Goal: Use online tool/utility: Use online tool/utility

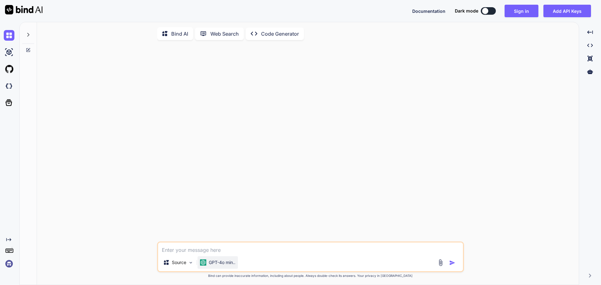
click at [208, 266] on div "GPT-4o min.." at bounding box center [217, 262] width 35 height 6
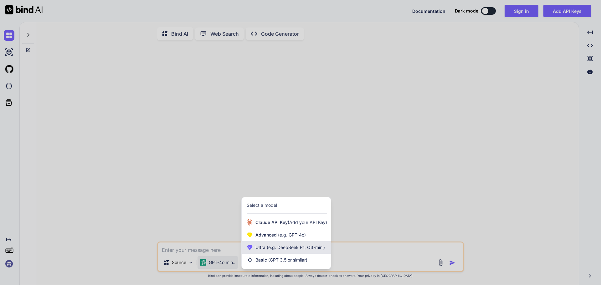
click at [270, 250] on span "(e.g. DeepSeek R1, O3-mini)" at bounding box center [294, 247] width 59 height 5
type textarea "x"
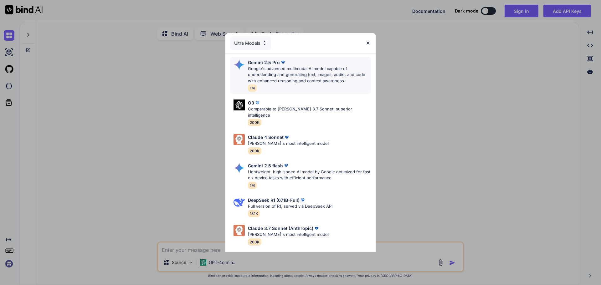
click at [267, 77] on p "Google's advanced multimodal AI model capable of understanding and generating t…" at bounding box center [309, 75] width 123 height 18
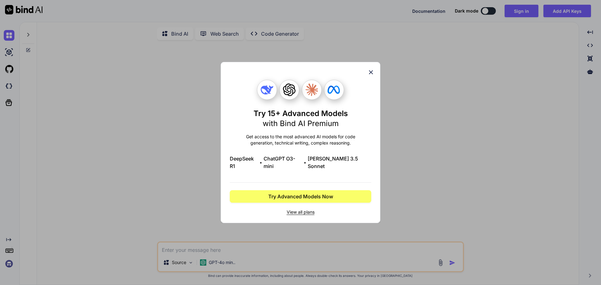
click at [367, 74] on icon at bounding box center [370, 72] width 7 height 7
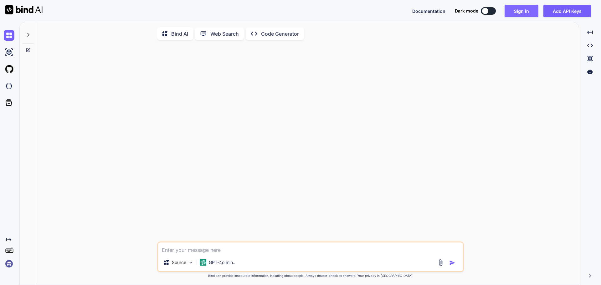
click at [524, 10] on button "Sign in" at bounding box center [521, 11] width 34 height 13
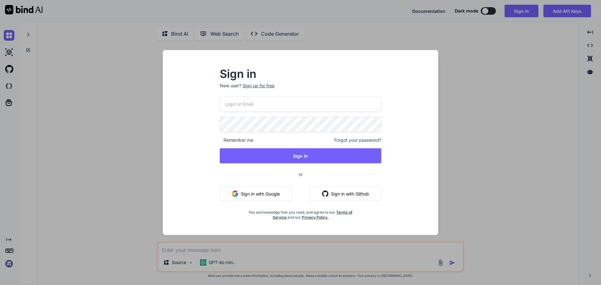
click at [277, 200] on button "Sign in with Google" at bounding box center [256, 193] width 72 height 15
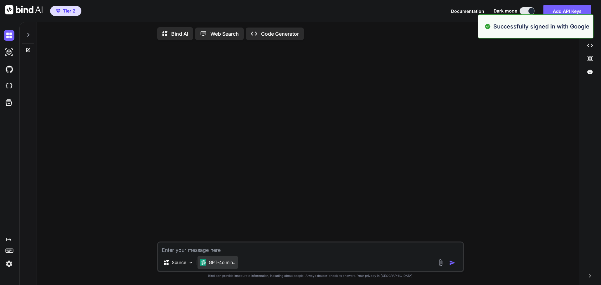
click at [224, 266] on p "GPT-4o min.." at bounding box center [222, 262] width 27 height 6
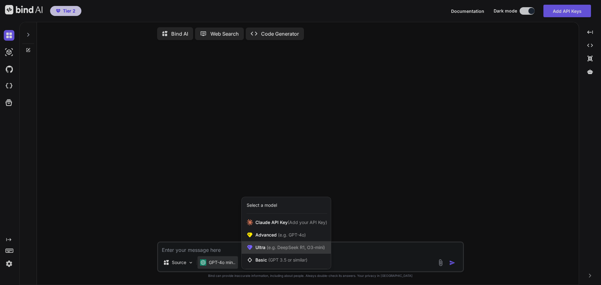
click at [258, 247] on span "Ultra (e.g. DeepSeek R1, O3-mini)" at bounding box center [289, 247] width 69 height 6
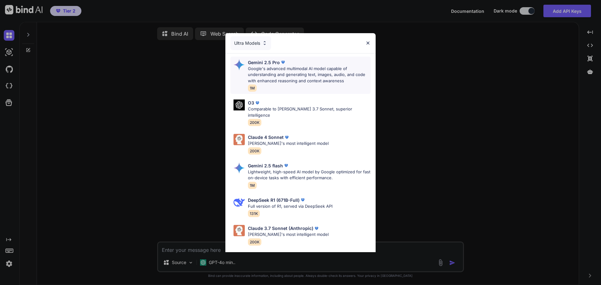
click at [264, 69] on p "Google's advanced multimodal AI model capable of understanding and generating t…" at bounding box center [309, 75] width 123 height 18
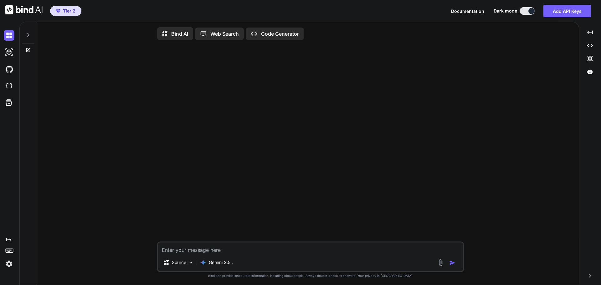
click at [134, 135] on div "Source Gemini 2.5.. Created with Bind Always check its answers. Privacy in Bind…" at bounding box center [310, 165] width 537 height 241
click at [10, 264] on img at bounding box center [9, 264] width 11 height 11
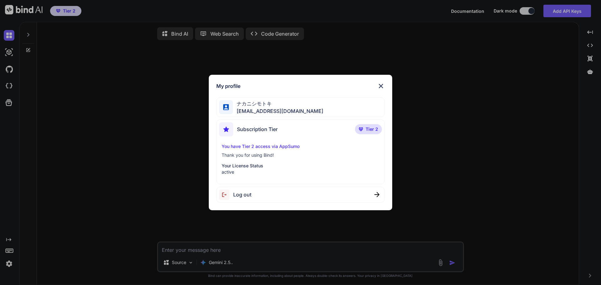
click at [259, 166] on p "Your License Status" at bounding box center [301, 166] width 158 height 6
click at [243, 176] on div "Subscription Tier Tier 2 You have Tier 2 access via AppSumo Thank you for using…" at bounding box center [300, 152] width 169 height 65
click at [382, 86] on img at bounding box center [381, 86] width 8 height 8
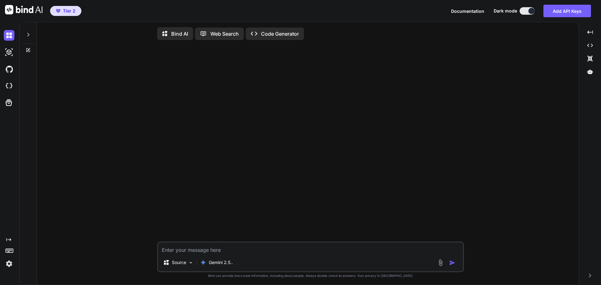
click at [11, 251] on rect at bounding box center [10, 250] width 1 height 1
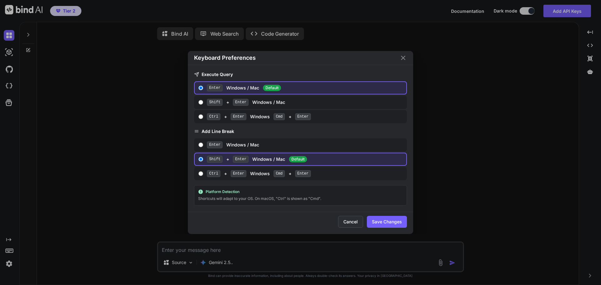
click at [345, 222] on button "Cancel" at bounding box center [350, 222] width 25 height 12
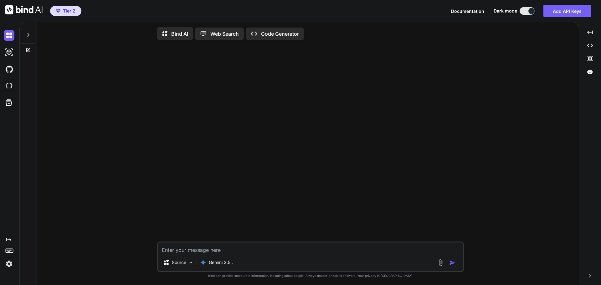
click at [12, 237] on div "Created with Pixso." at bounding box center [8, 148] width 17 height 242
click at [10, 239] on icon at bounding box center [8, 239] width 5 height 3
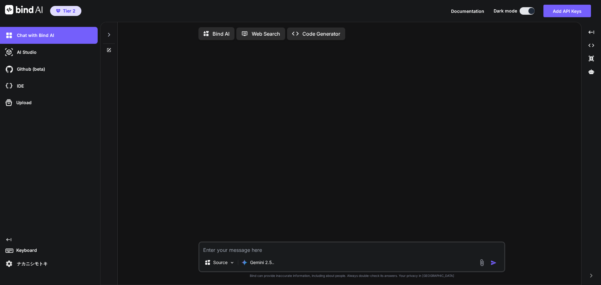
click at [7, 241] on icon "Created with Pixso." at bounding box center [8, 239] width 5 height 5
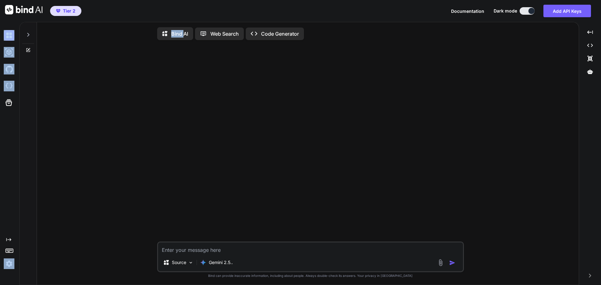
click at [7, 240] on icon "Created with Pixso." at bounding box center [8, 239] width 5 height 5
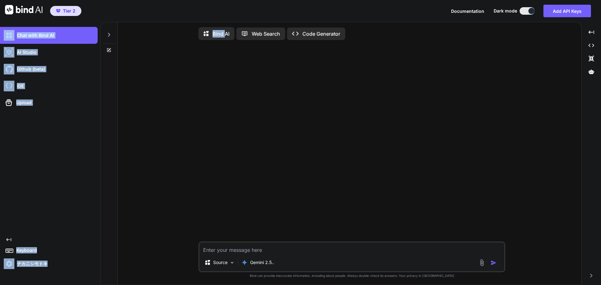
click at [87, 202] on div "Chat with Bind AI AI Studio My threads Github (beta) IDE Upload Created with Pi…" at bounding box center [49, 148] width 98 height 242
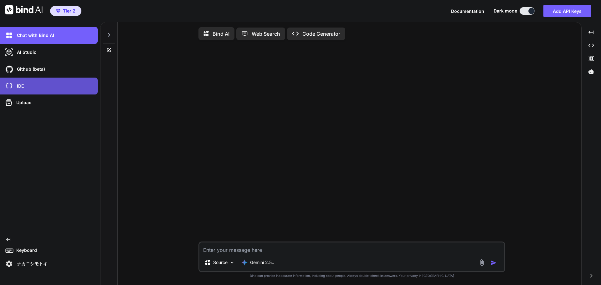
click at [37, 90] on div "IDE" at bounding box center [51, 86] width 94 height 11
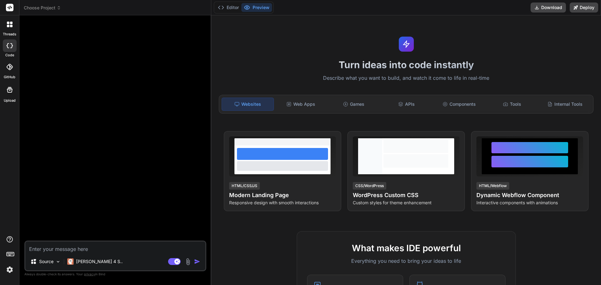
type textarea "x"
